Goal: Check status

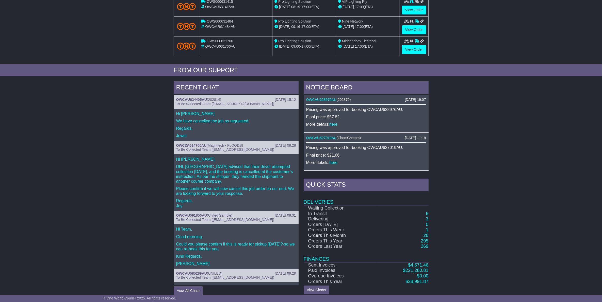
scroll to position [142, 0]
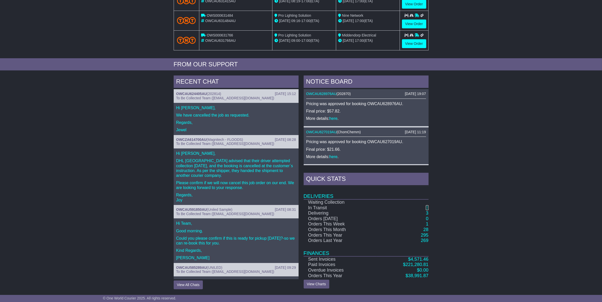
click at [427, 208] on link "6" at bounding box center [427, 208] width 3 height 5
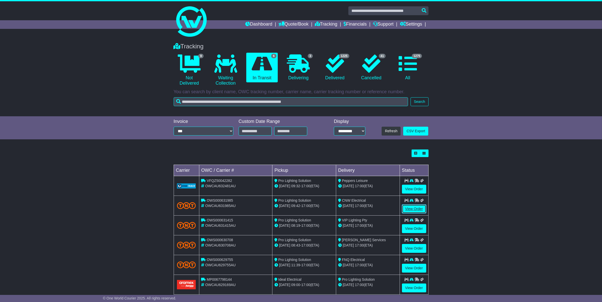
click at [413, 207] on link "View Order" at bounding box center [414, 209] width 24 height 9
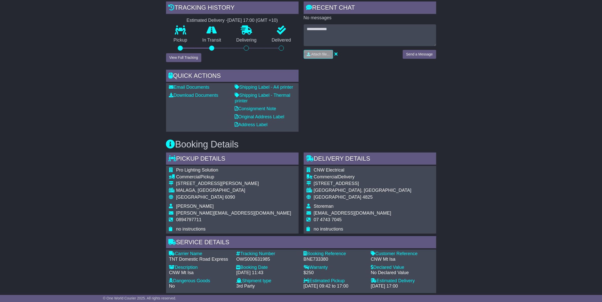
scroll to position [127, 0]
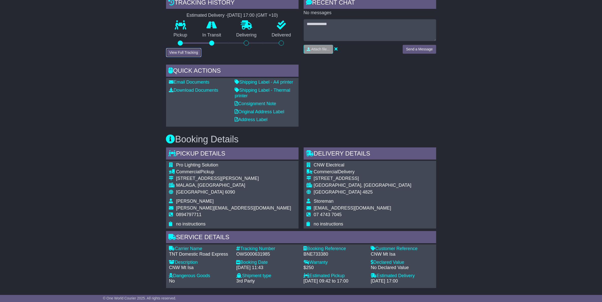
click at [184, 54] on button "View Full Tracking" at bounding box center [183, 52] width 35 height 9
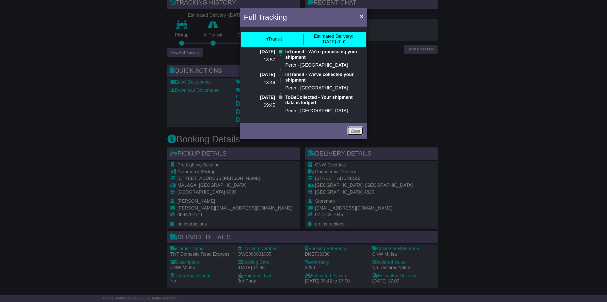
click at [354, 132] on link "Close" at bounding box center [355, 131] width 16 height 9
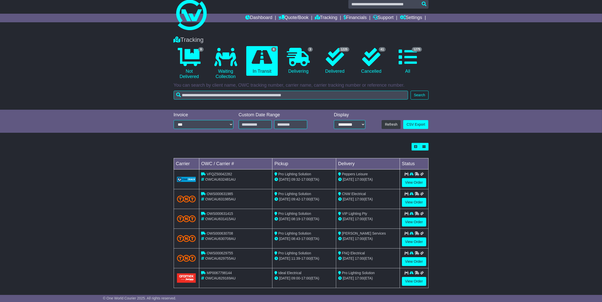
scroll to position [12, 0]
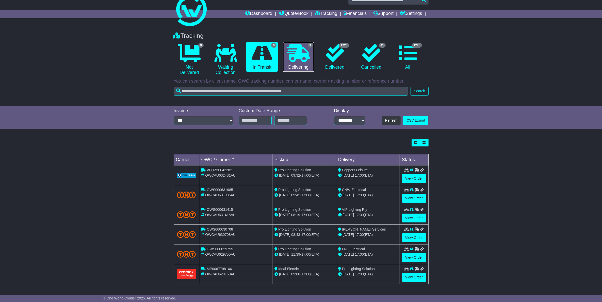
click at [300, 57] on icon at bounding box center [298, 53] width 23 height 18
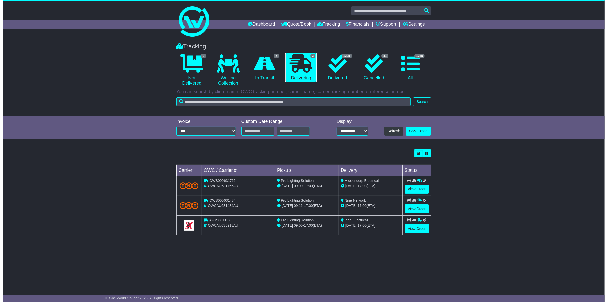
scroll to position [0, 0]
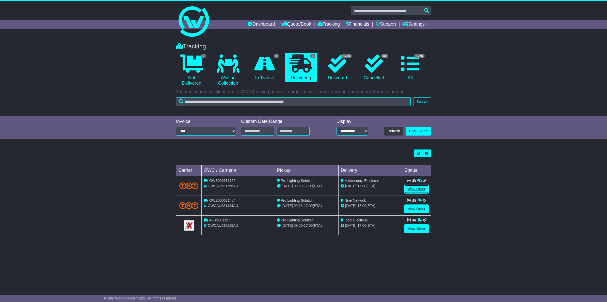
click at [418, 188] on link "View Order" at bounding box center [416, 189] width 24 height 9
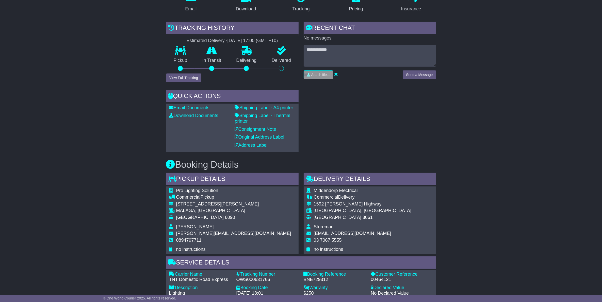
scroll to position [95, 0]
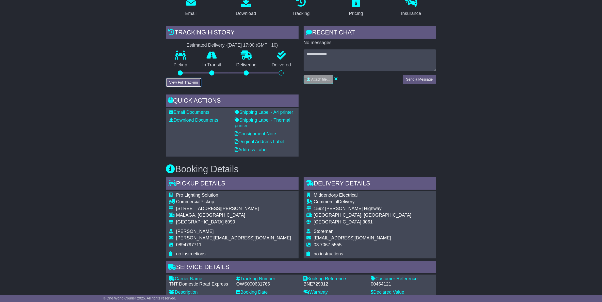
click at [183, 81] on button "View Full Tracking" at bounding box center [183, 82] width 35 height 9
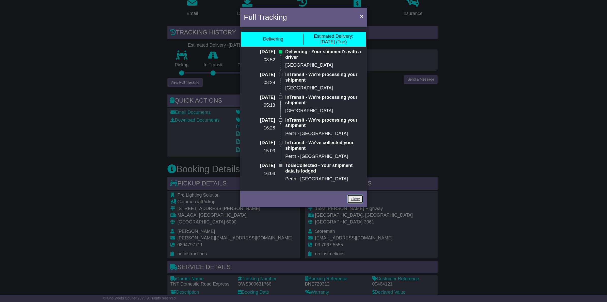
click at [356, 200] on link "Close" at bounding box center [355, 199] width 16 height 9
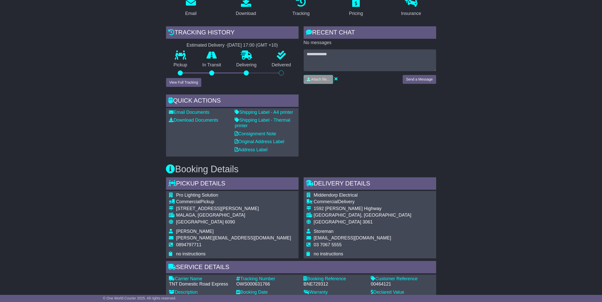
click at [139, 164] on div "Email Download Tracking Pricing Insurance" at bounding box center [301, 240] width 602 height 497
